Goal: Navigation & Orientation: Find specific page/section

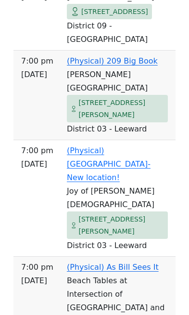
scroll to position [1245, 0]
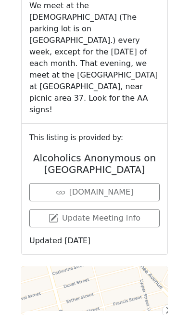
scroll to position [1163, 0]
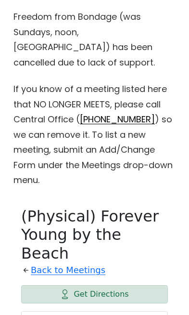
scroll to position [398, 0]
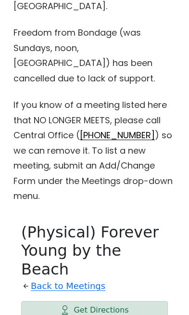
click at [83, 279] on link "Back to Meetings" at bounding box center [68, 286] width 75 height 15
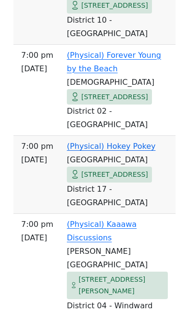
scroll to position [1224, 0]
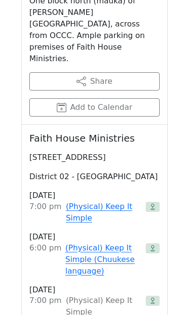
click at [88, 201] on link "(Physical) Keep It Simple" at bounding box center [104, 212] width 76 height 23
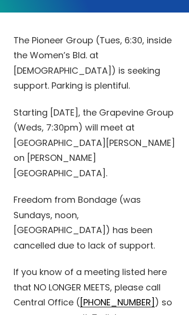
scroll to position [226, 0]
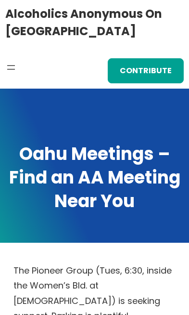
scroll to position [609, 0]
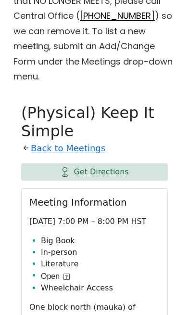
click at [74, 141] on link "Back to Meetings" at bounding box center [68, 148] width 75 height 15
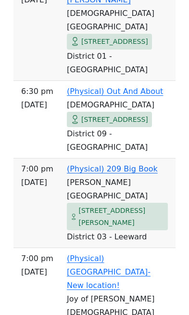
scroll to position [825, 0]
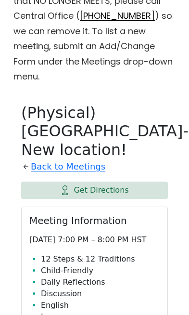
click at [55, 159] on link "Back to Meetings" at bounding box center [68, 166] width 75 height 15
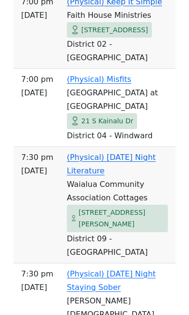
scroll to position [1606, 0]
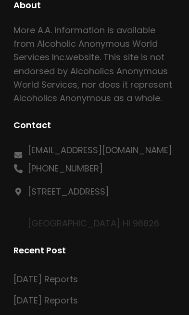
scroll to position [609, 0]
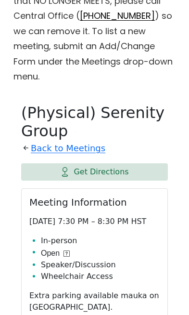
click at [122, 163] on link "Get Directions" at bounding box center [94, 171] width 147 height 17
